Goal: Task Accomplishment & Management: Manage account settings

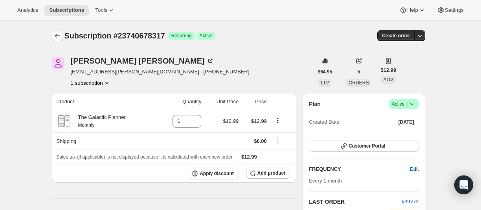
click at [57, 39] on button "Subscriptions" at bounding box center [57, 35] width 11 height 11
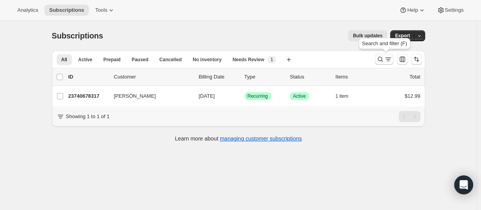
click at [380, 61] on icon "Search and filter results" at bounding box center [381, 59] width 8 height 8
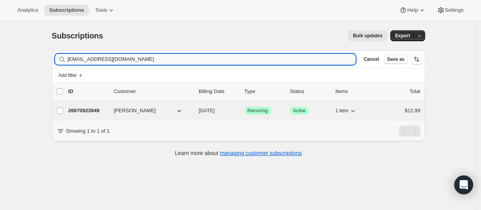
type input "[EMAIL_ADDRESS][DOMAIN_NAME]"
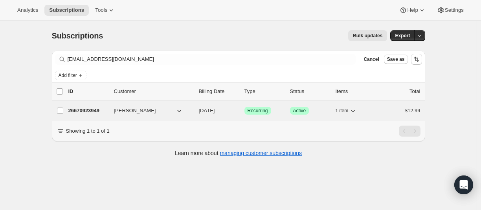
click at [93, 109] on p "26670923949" at bounding box center [87, 111] width 39 height 8
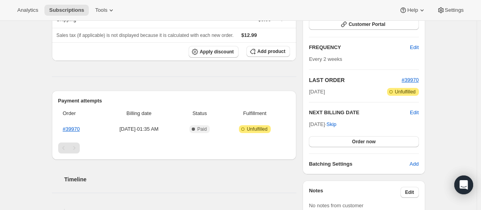
scroll to position [118, 0]
